Goal: Transaction & Acquisition: Book appointment/travel/reservation

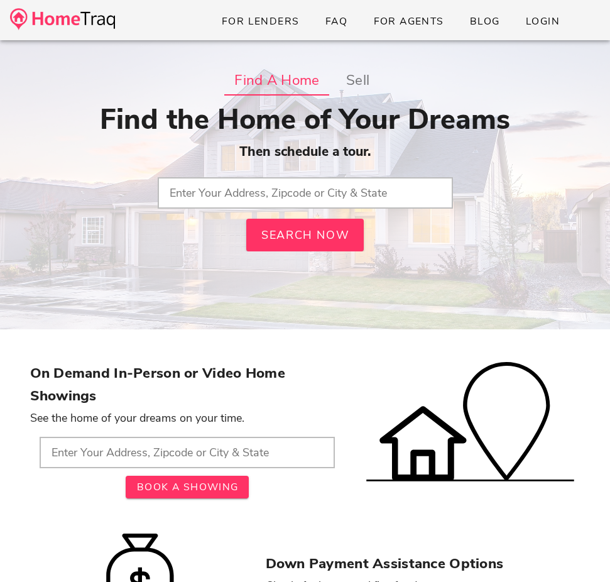
click at [376, 190] on input "text" at bounding box center [305, 192] width 295 height 31
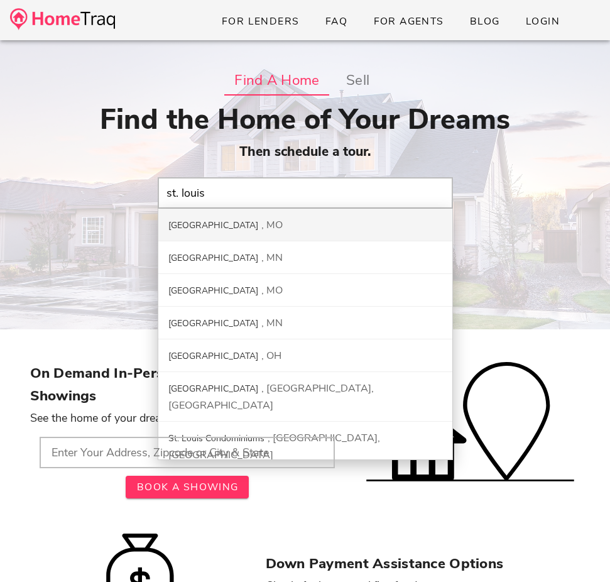
click at [309, 215] on div "St. Louis City MO" at bounding box center [305, 225] width 294 height 33
type input "St. Louis City, MO"
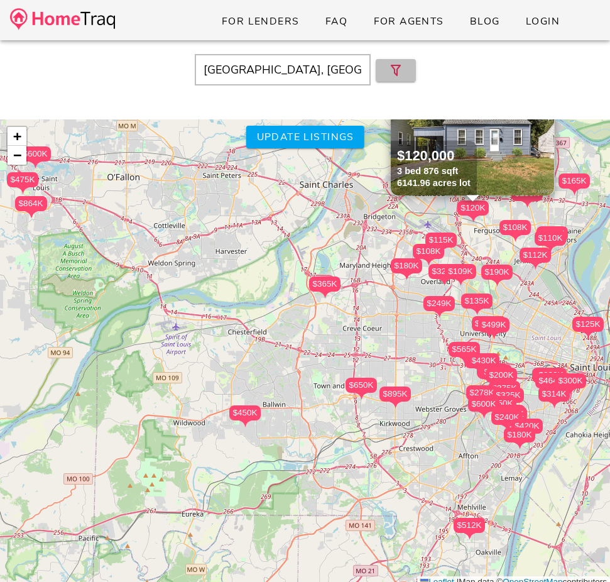
click at [399, 74] on icon "button" at bounding box center [396, 70] width 15 height 15
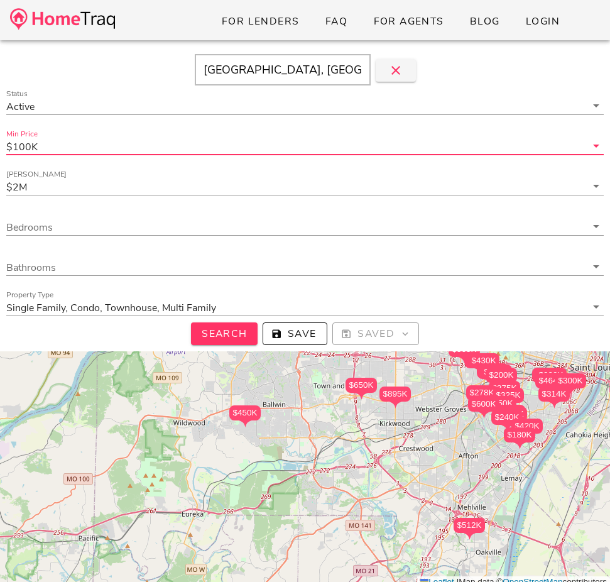
click at [126, 151] on input "Min Price" at bounding box center [313, 146] width 546 height 16
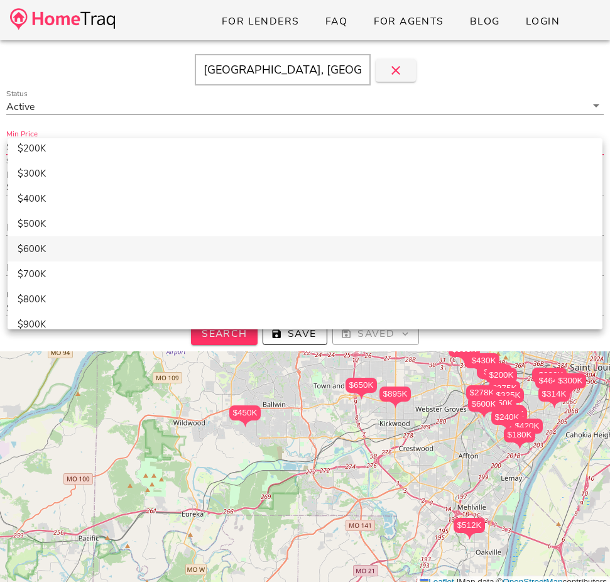
scroll to position [34, 0]
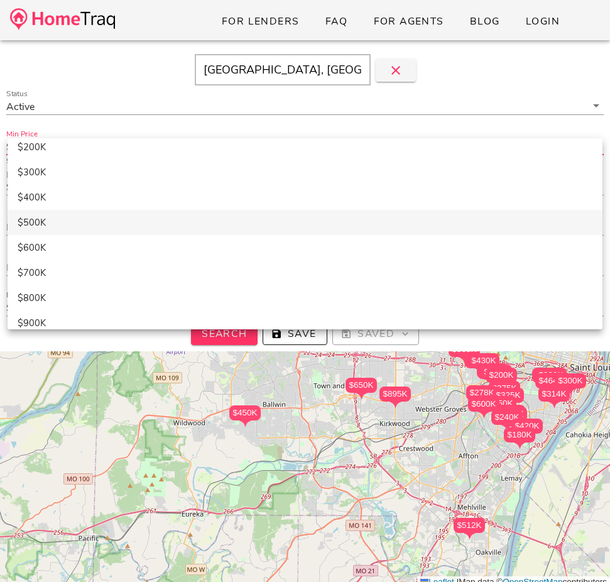
click at [231, 228] on div "$500K" at bounding box center [305, 222] width 575 height 21
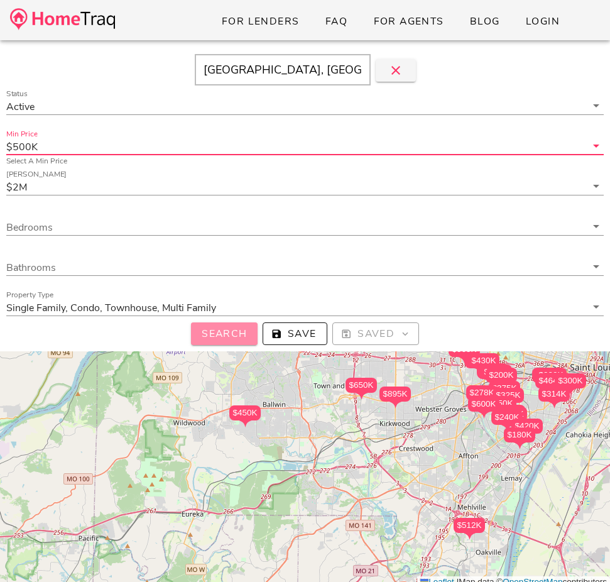
click at [220, 338] on span "Search" at bounding box center [224, 334] width 47 height 14
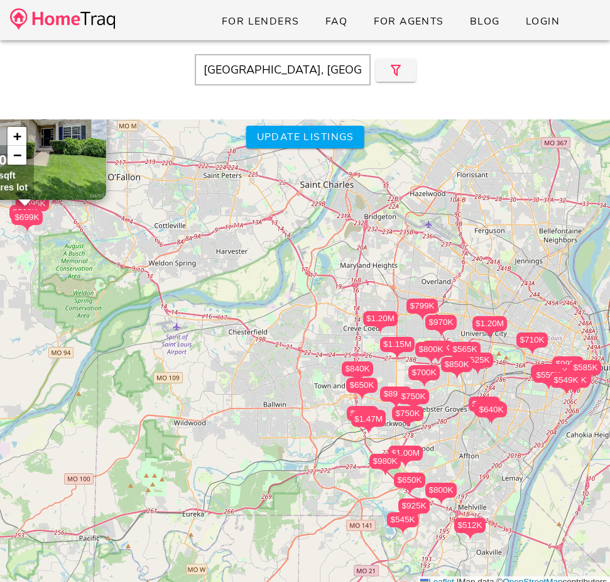
drag, startPoint x: 317, startPoint y: 348, endPoint x: 294, endPoint y: 348, distance: 22.6
click at [294, 348] on div "$775K $600K $550K $565K $512K $864K $600K $650K $1.20M $895K $685K $640K $799K …" at bounding box center [305, 353] width 610 height 469
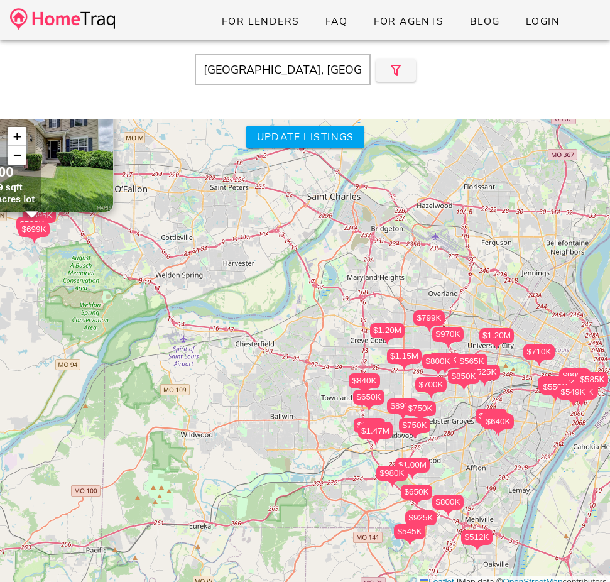
drag, startPoint x: 390, startPoint y: 246, endPoint x: 433, endPoint y: 263, distance: 45.4
click at [433, 263] on div "$775K $600K $550K $565K $512K $864K $600K $650K $1.20M $895K $685K $640K $799K …" at bounding box center [305, 353] width 610 height 469
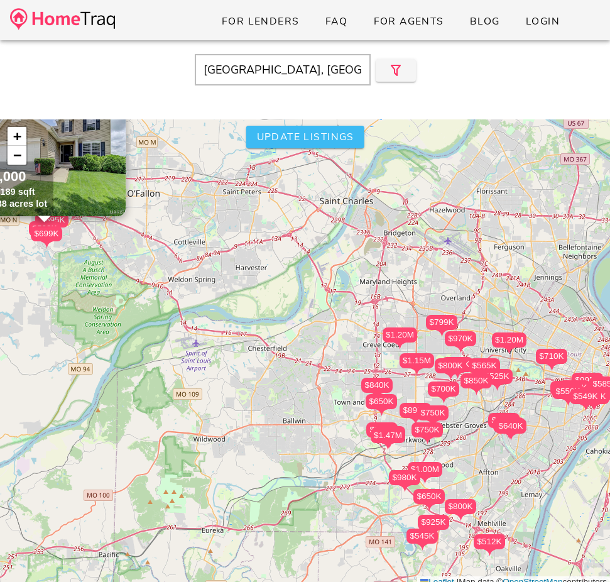
click at [336, 132] on span "Update listings" at bounding box center [305, 137] width 98 height 14
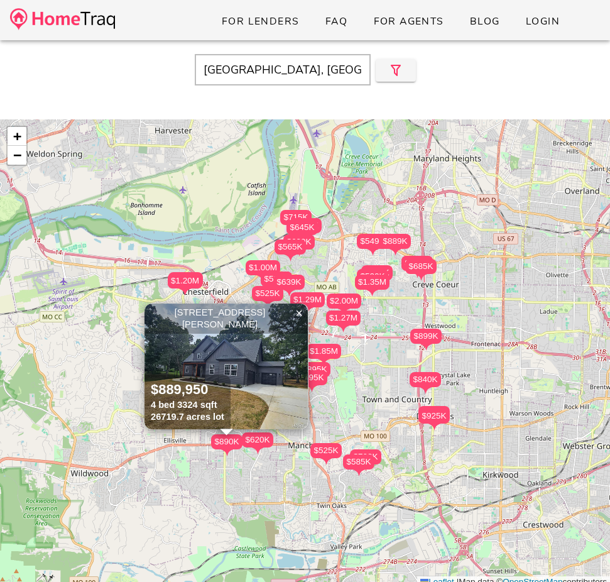
click at [258, 356] on img at bounding box center [226, 367] width 163 height 126
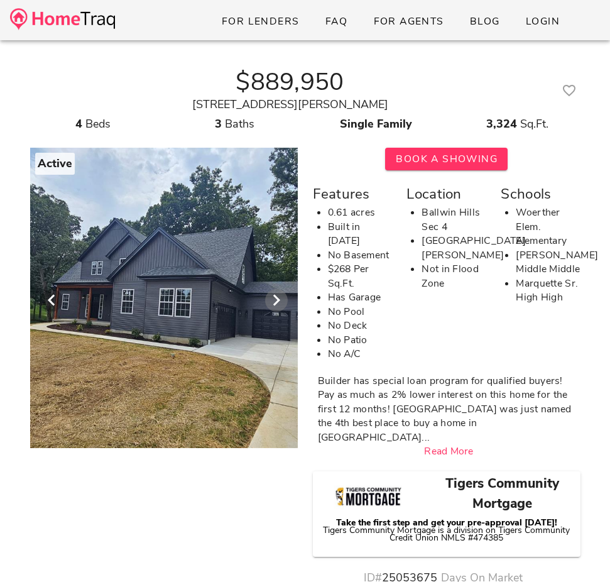
click at [278, 300] on icon "Next visual" at bounding box center [276, 300] width 15 height 15
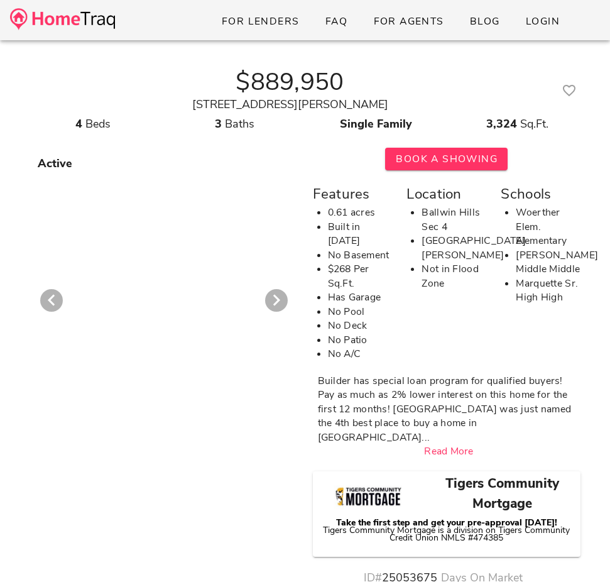
click at [197, 296] on div at bounding box center [164, 294] width 283 height 308
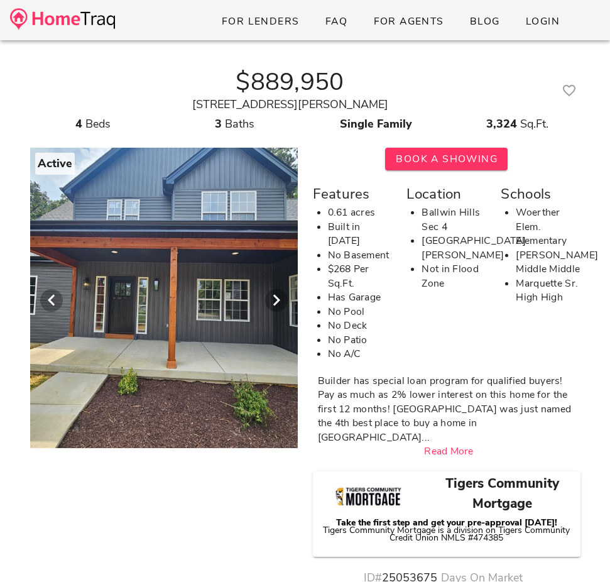
click at [216, 261] on div at bounding box center [164, 294] width 644 height 308
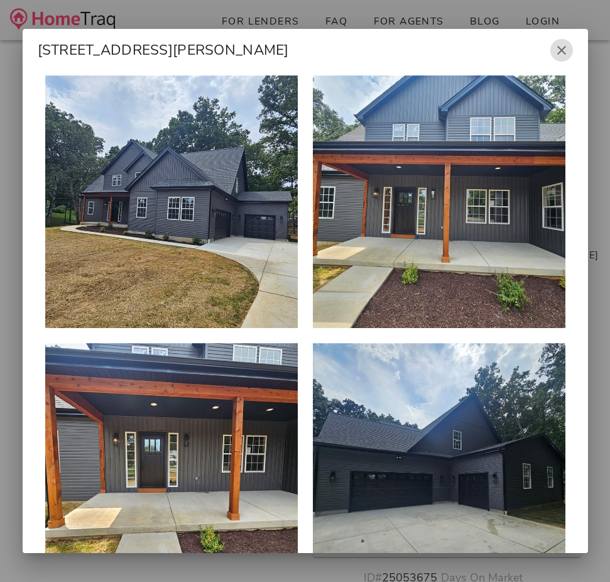
click at [563, 56] on icon "button" at bounding box center [561, 50] width 15 height 15
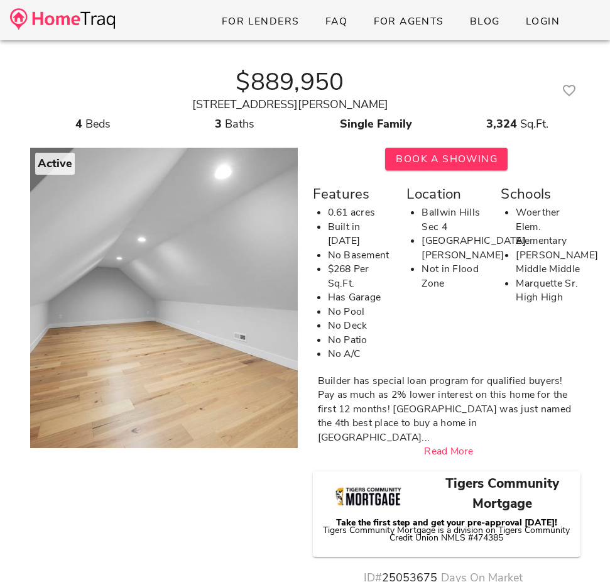
click at [105, 19] on img at bounding box center [62, 19] width 105 height 22
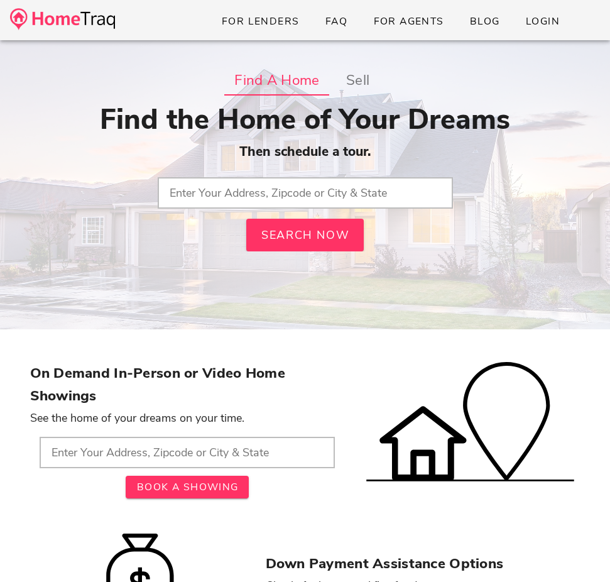
click at [211, 197] on input "text" at bounding box center [305, 192] width 295 height 31
click at [186, 190] on input "st. louis hills, mo" at bounding box center [305, 192] width 295 height 31
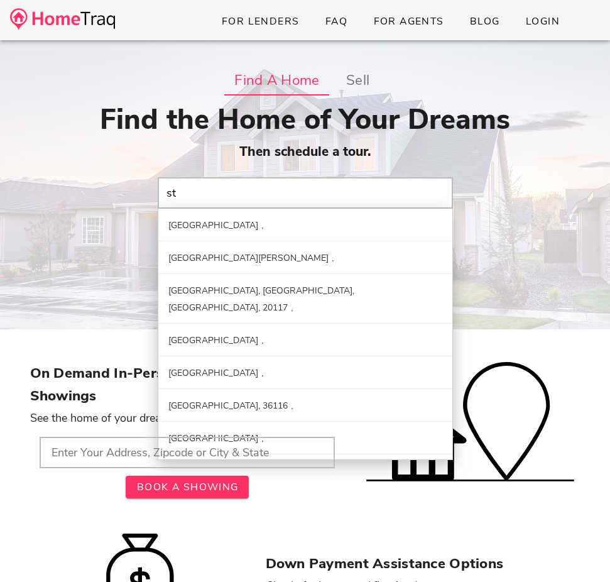
type input "s"
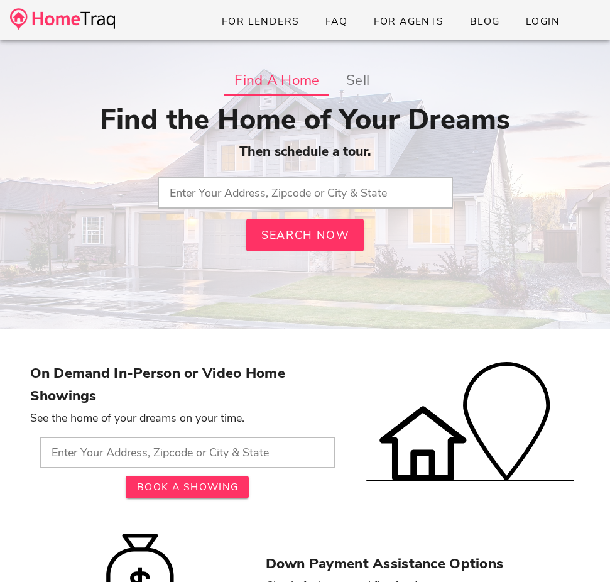
paste input "On Demand In-Person or Video Home Showings"
type input "On Demand In-Person or Video Home Showings"
click at [224, 199] on input "text" at bounding box center [305, 192] width 295 height 31
click at [136, 458] on input "text" at bounding box center [187, 452] width 295 height 31
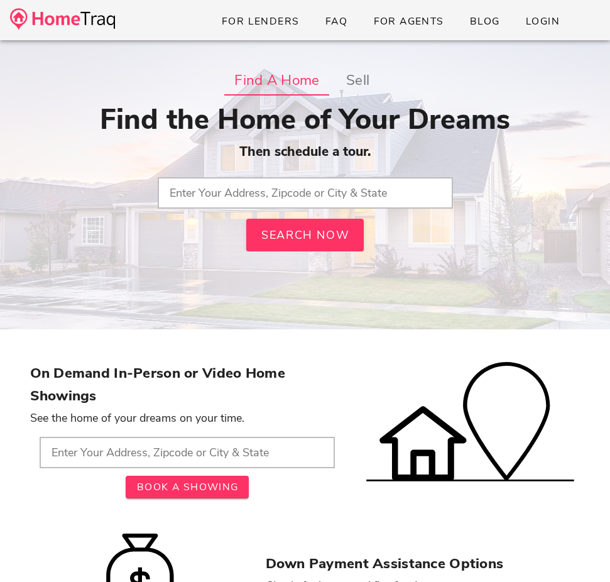
click at [136, 458] on input "text" at bounding box center [187, 452] width 295 height 31
type input "63301, MO"
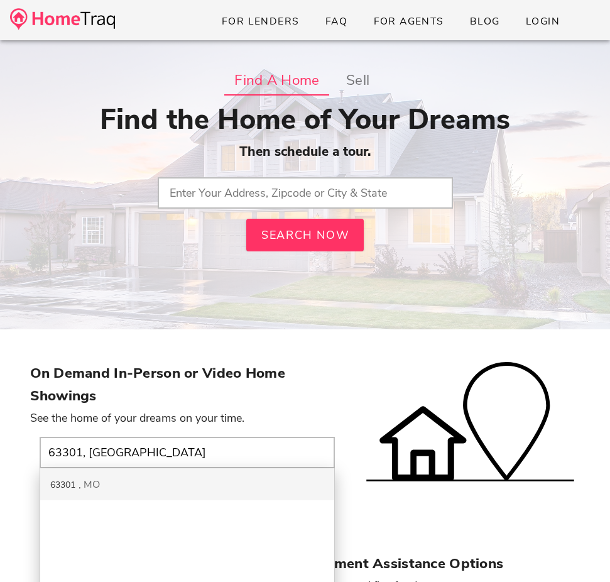
click at [254, 209] on div "Find the Home of Your Dreams Then schedule a tour. Search Now" at bounding box center [305, 177] width 551 height 148
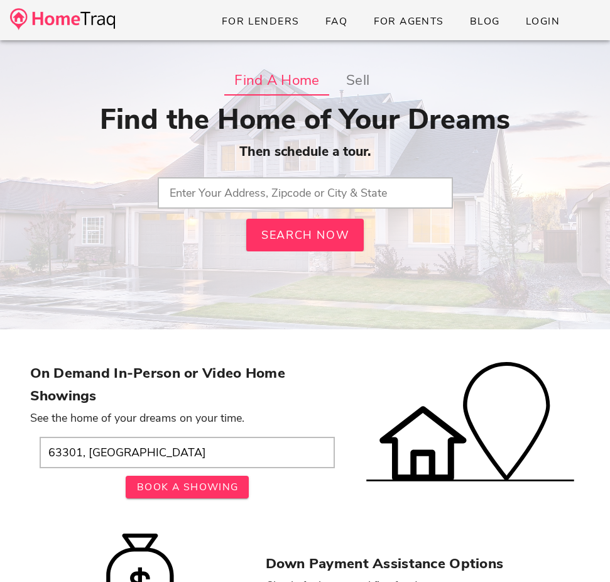
click at [254, 200] on input "text" at bounding box center [305, 192] width 295 height 31
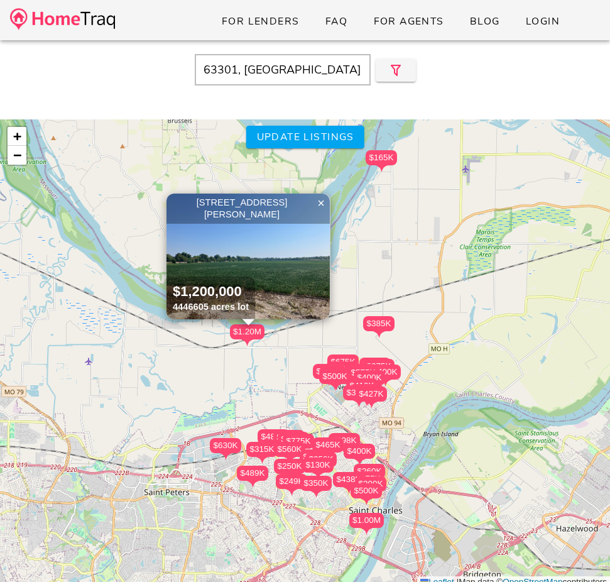
click at [92, 28] on img at bounding box center [62, 19] width 105 height 22
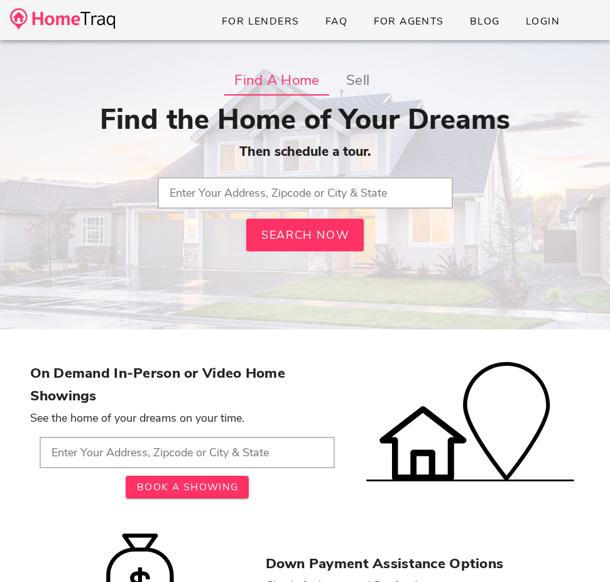
click at [250, 194] on input "text" at bounding box center [305, 192] width 295 height 31
type input "On Demand In-Person or Video Home Showings"
click at [250, 194] on input "On Demand In-Person or Video Home Showings" at bounding box center [305, 192] width 295 height 31
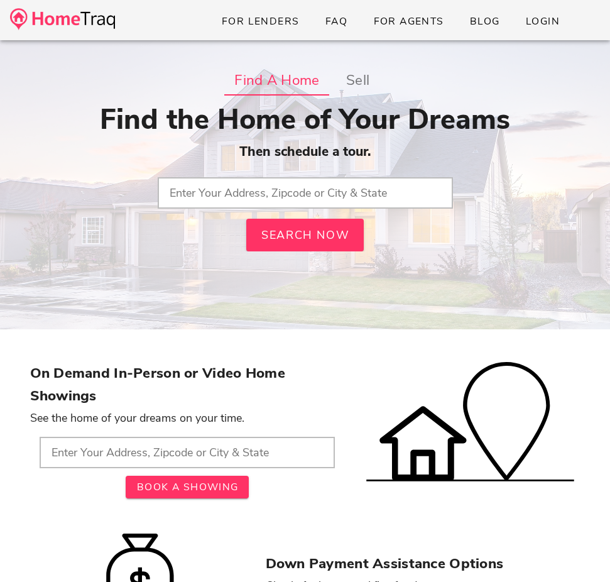
click at [245, 192] on input "text" at bounding box center [305, 192] width 295 height 31
paste input "1921 Drexel Hill Court, St Louis, Missouri 63131"
type input "1921 Drexel Hill Court, St Louis, Missouri 63131"
click at [245, 192] on input "1921 Drexel Hill Court, St Louis, Missouri 63131" at bounding box center [305, 192] width 295 height 31
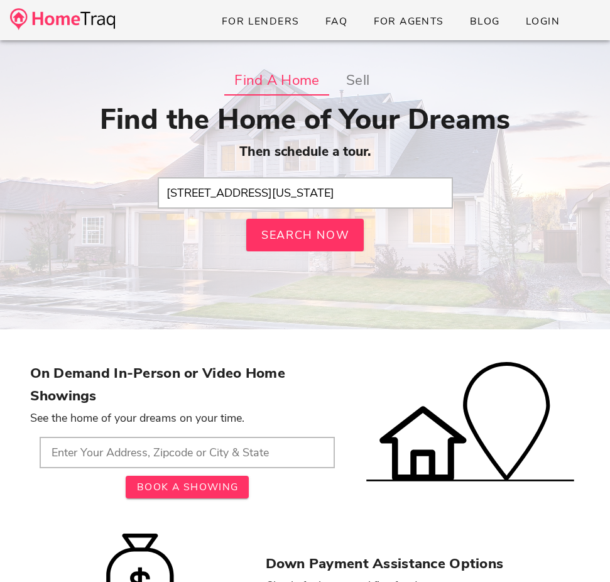
click at [245, 192] on input "1921 Drexel Hill Court, St Louis, Missouri 63131" at bounding box center [305, 192] width 295 height 31
click at [253, 202] on input "text" at bounding box center [305, 192] width 295 height 31
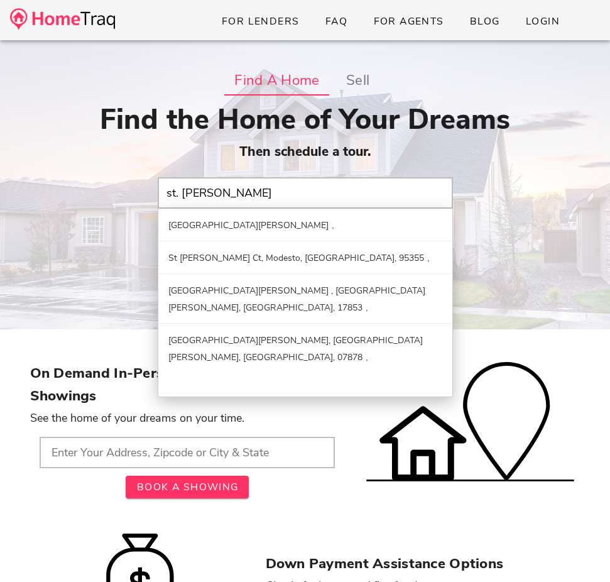
click at [185, 191] on input "st. peters, mo" at bounding box center [305, 192] width 295 height 31
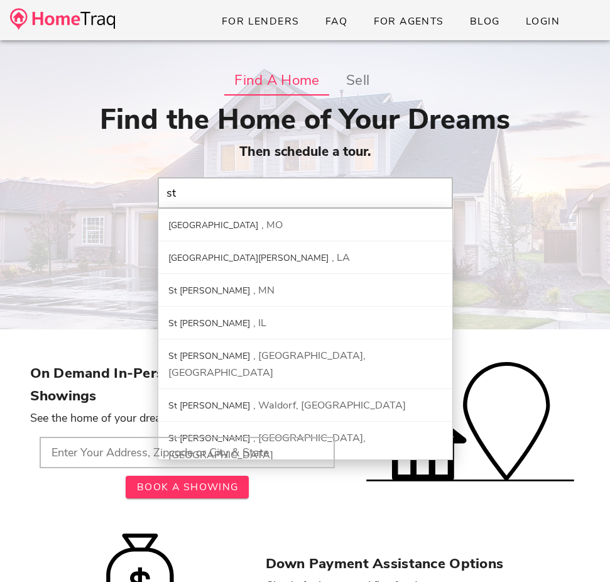
type input "s"
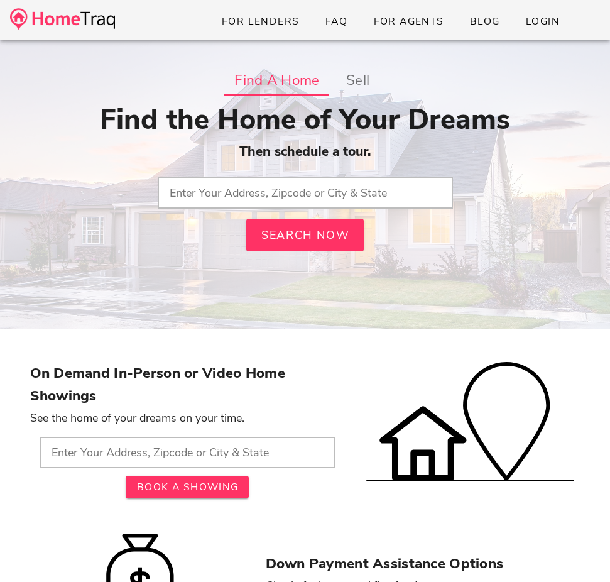
paste input "1921 Drexel Hill Court, St Louis, Missouri 63131"
type input "1921 Drexel Hill Court, St Louis, Missouri 63131"
click at [278, 199] on input "1921 Drexel Hill Court, St Louis, Missouri 63131" at bounding box center [305, 192] width 295 height 31
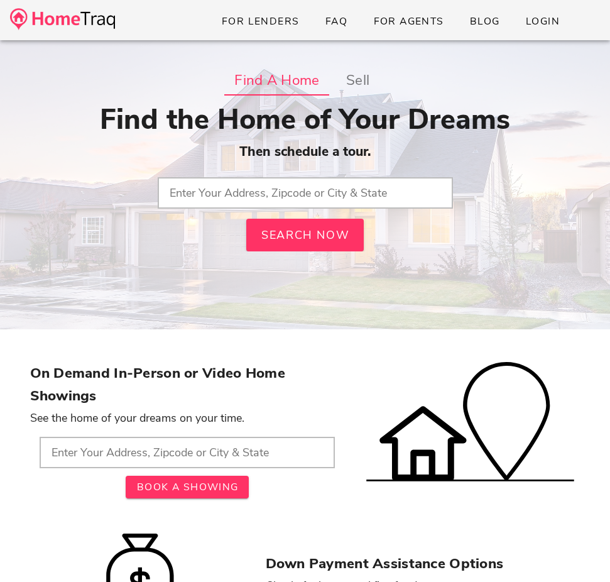
click at [174, 440] on input "text" at bounding box center [187, 452] width 295 height 31
paste input "1921 Drexel Hill Court, St Louis, Missouri 63131"
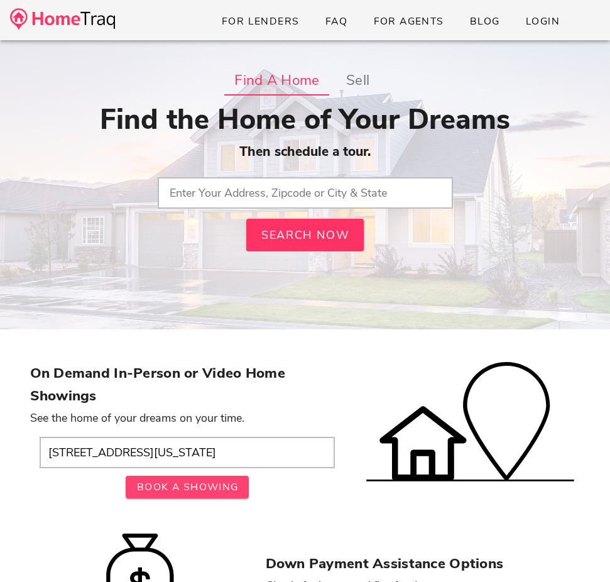
type input "1921 Drexel Hill Court, St Louis, Missouri 63131"
click at [199, 486] on span "Book A Showing" at bounding box center [187, 487] width 102 height 14
click at [256, 189] on input "text" at bounding box center [305, 192] width 295 height 31
paste input "1921 Drexel Hill Court, St Louis, Missouri 63131"
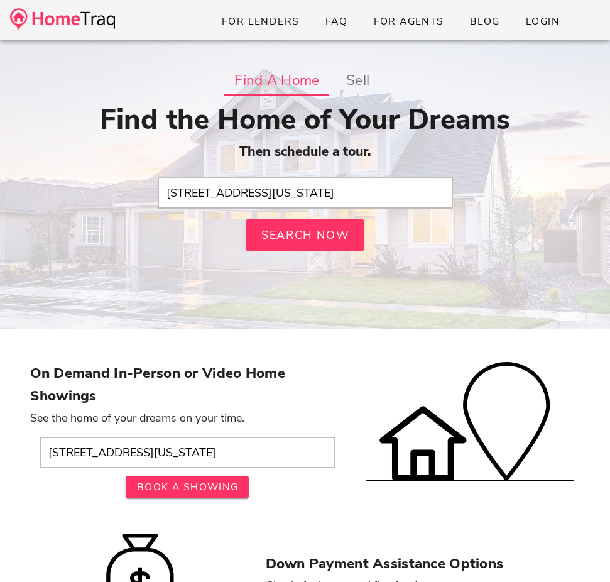
drag, startPoint x: 275, startPoint y: 197, endPoint x: 402, endPoint y: 205, distance: 126.6
click at [402, 205] on input "1921 Drexel Hill Court, St Louis, Missouri 63131" at bounding box center [305, 192] width 295 height 31
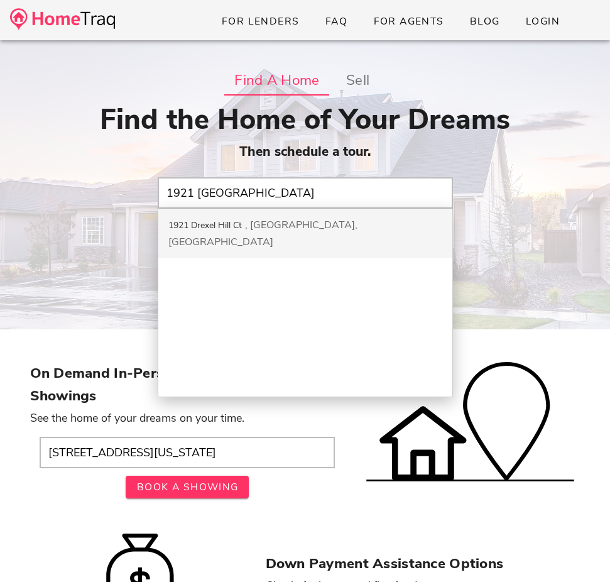
click at [368, 223] on div "1921 Drexel Hill Ct Saint Louis, MO" at bounding box center [305, 233] width 294 height 49
type input "1921 Drexel Hill Ct, Saint Louis, MO"
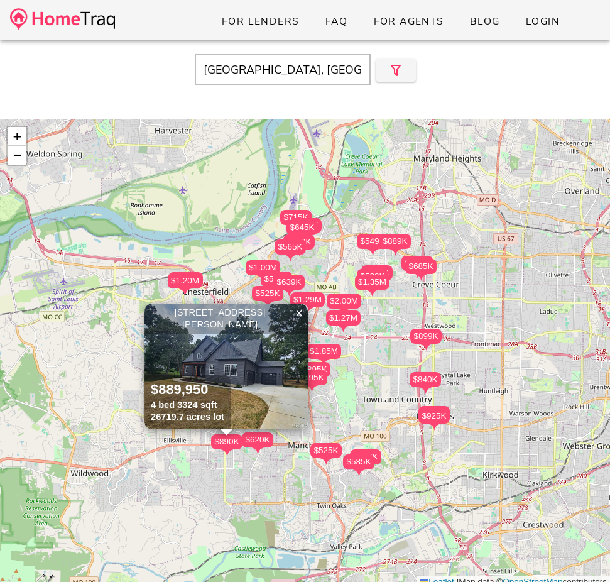
click at [81, 14] on img at bounding box center [62, 19] width 105 height 22
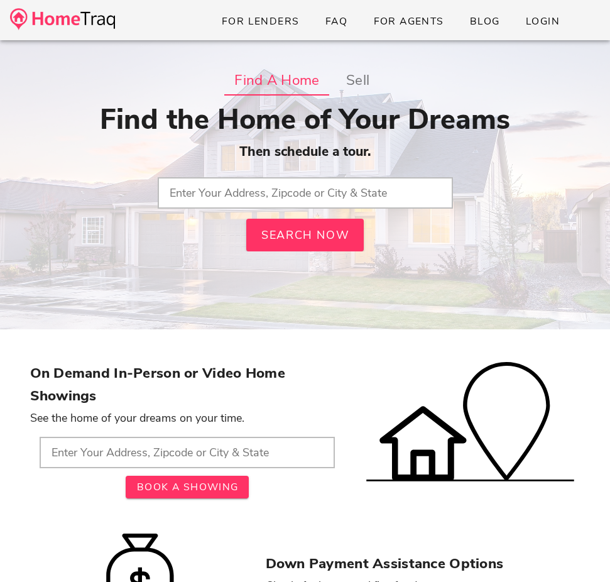
click at [219, 198] on input "text" at bounding box center [305, 192] width 295 height 31
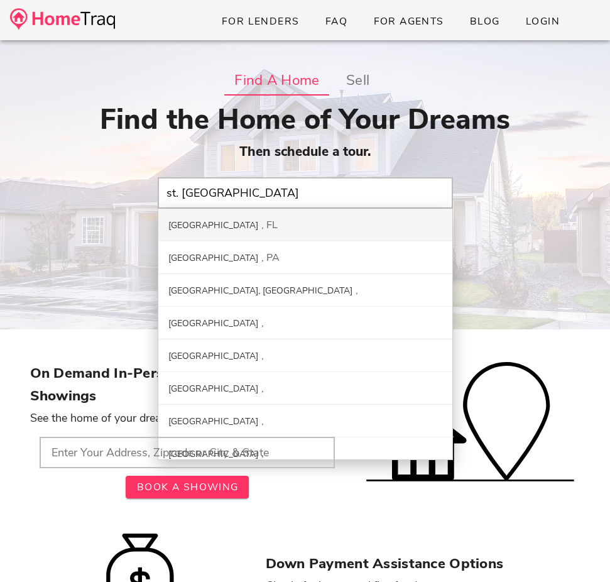
click at [211, 229] on div "[GEOGRAPHIC_DATA]" at bounding box center [213, 225] width 90 height 12
type input "[GEOGRAPHIC_DATA], [GEOGRAPHIC_DATA]"
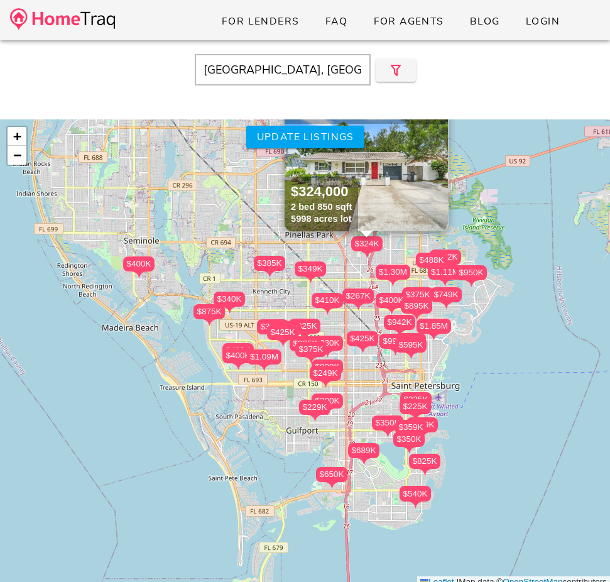
click at [95, 18] on img at bounding box center [62, 19] width 105 height 22
